Goal: Communication & Community: Answer question/provide support

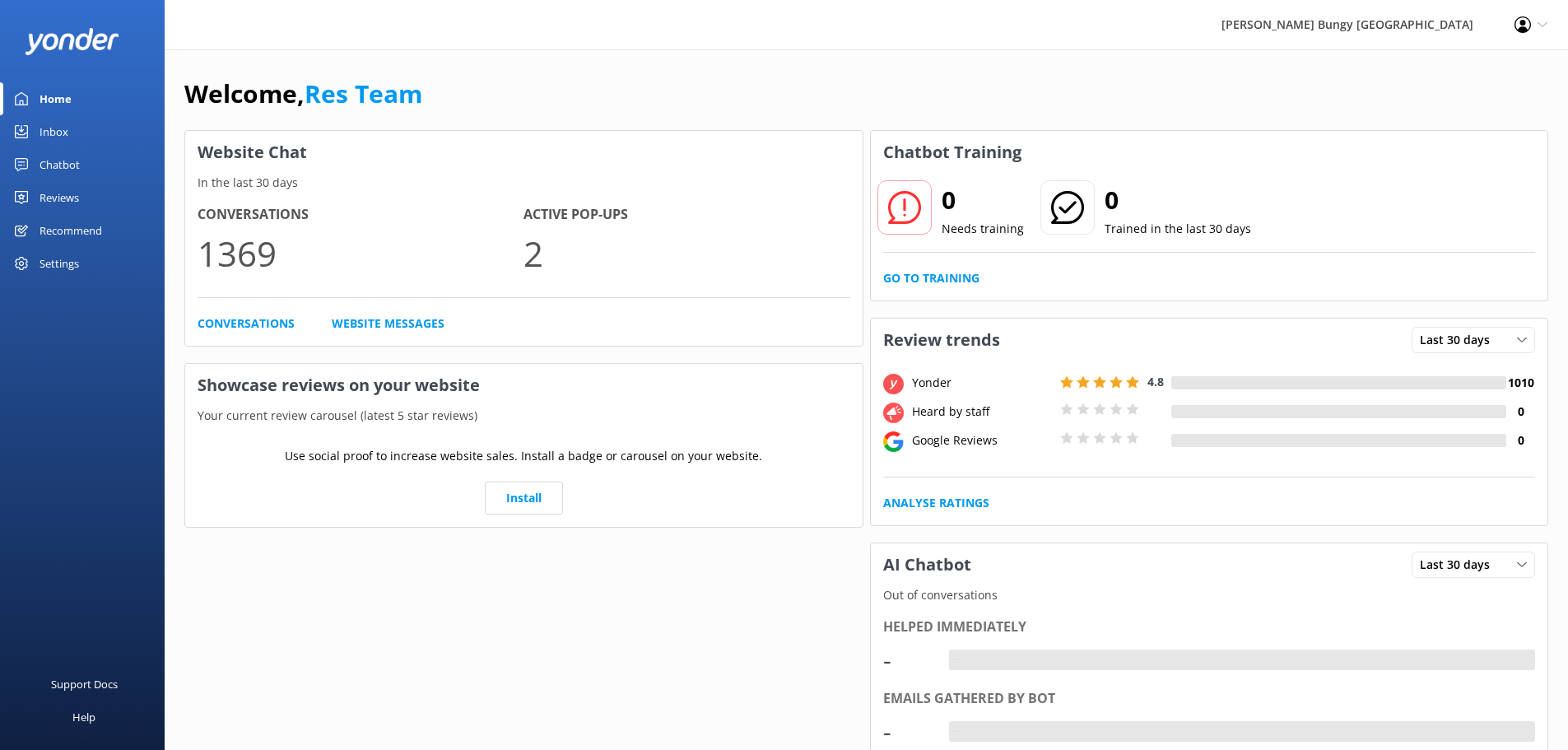
click at [69, 127] on link "Inbox" at bounding box center [82, 132] width 165 height 33
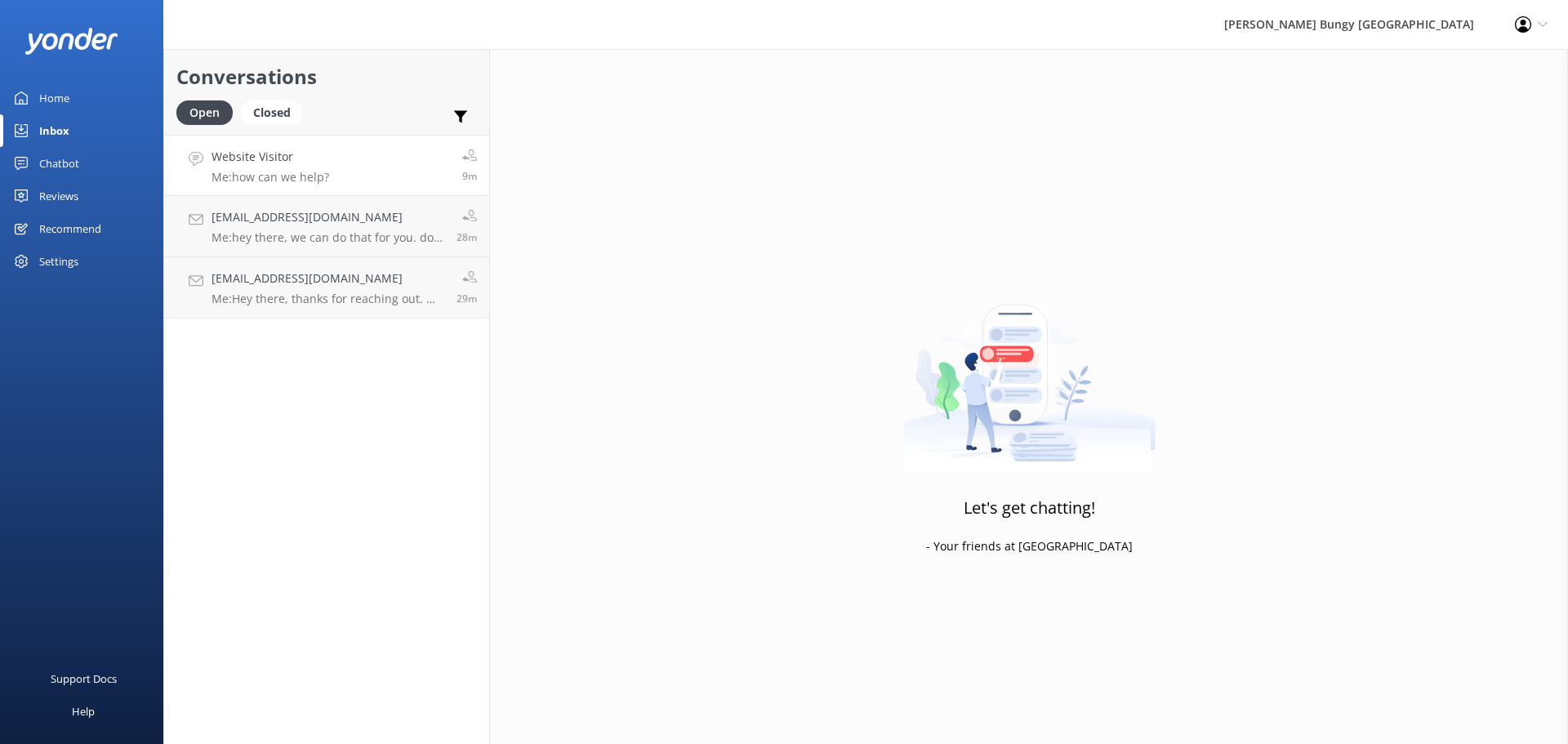
click at [348, 172] on link "Website Visitor Me: how can we help? 9m" at bounding box center [326, 165] width 325 height 61
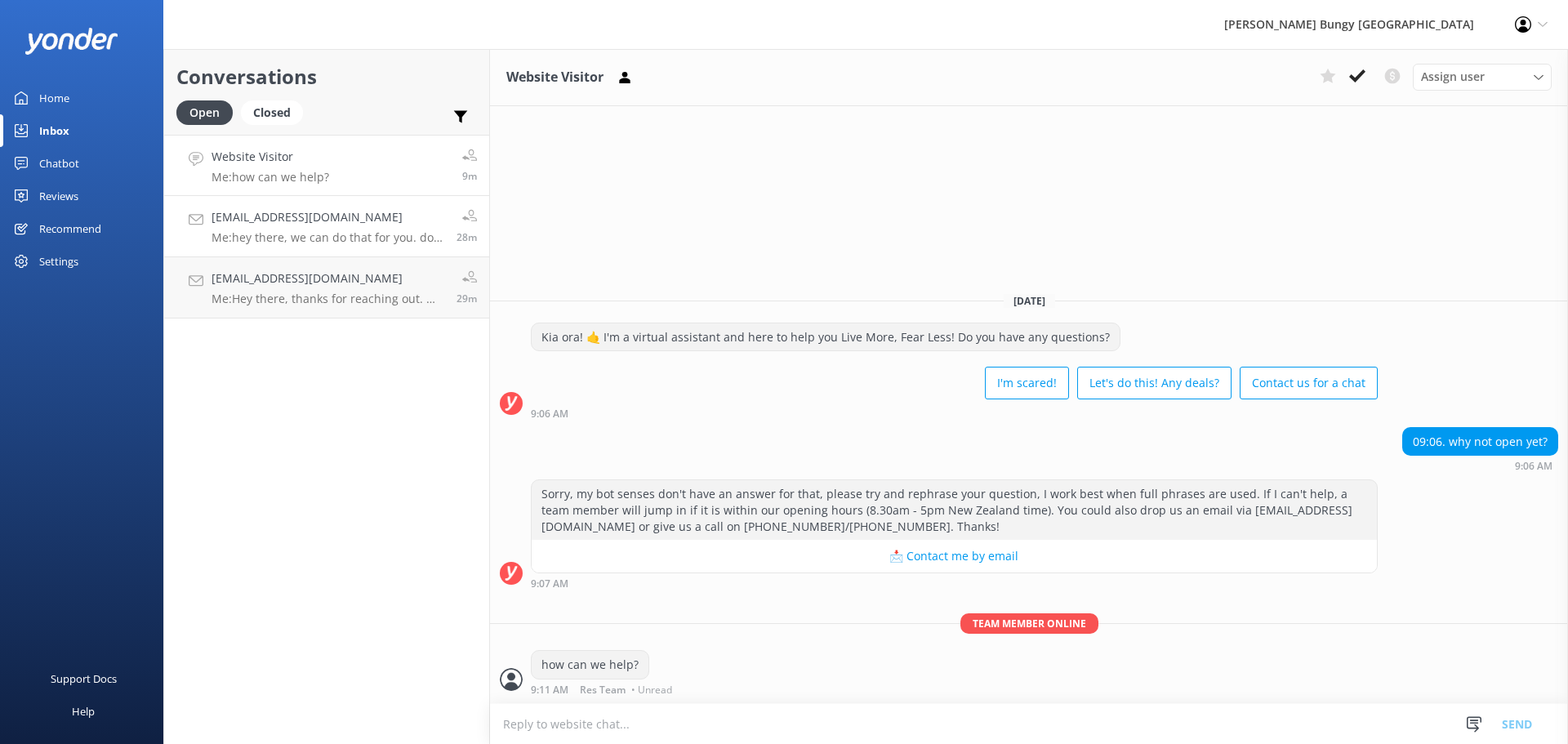
click at [369, 239] on p "Me: hey there, we can do that for you. do you have any timings that we can work…" at bounding box center [328, 238] width 233 height 15
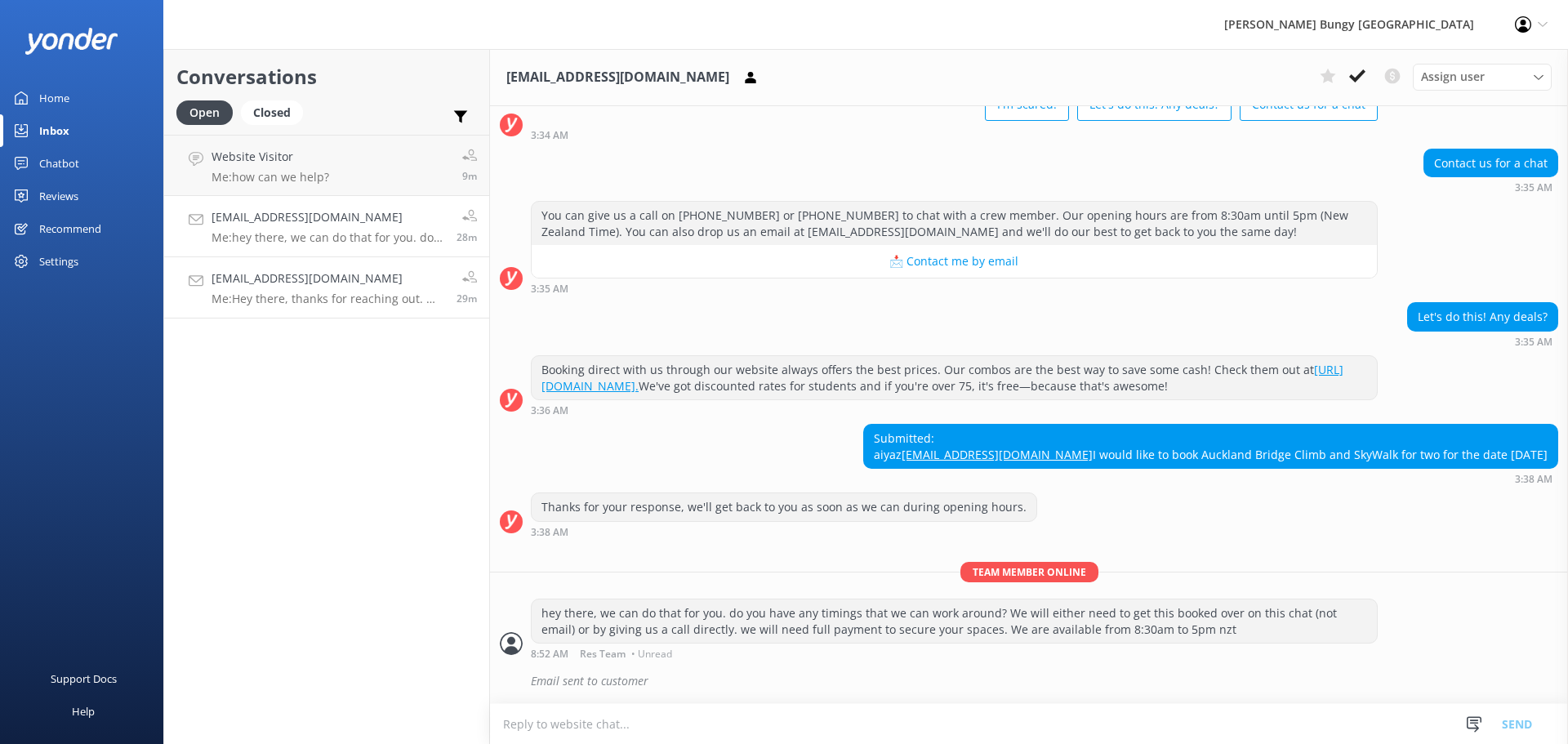
scroll to position [137, 0]
